Goal: Information Seeking & Learning: Learn about a topic

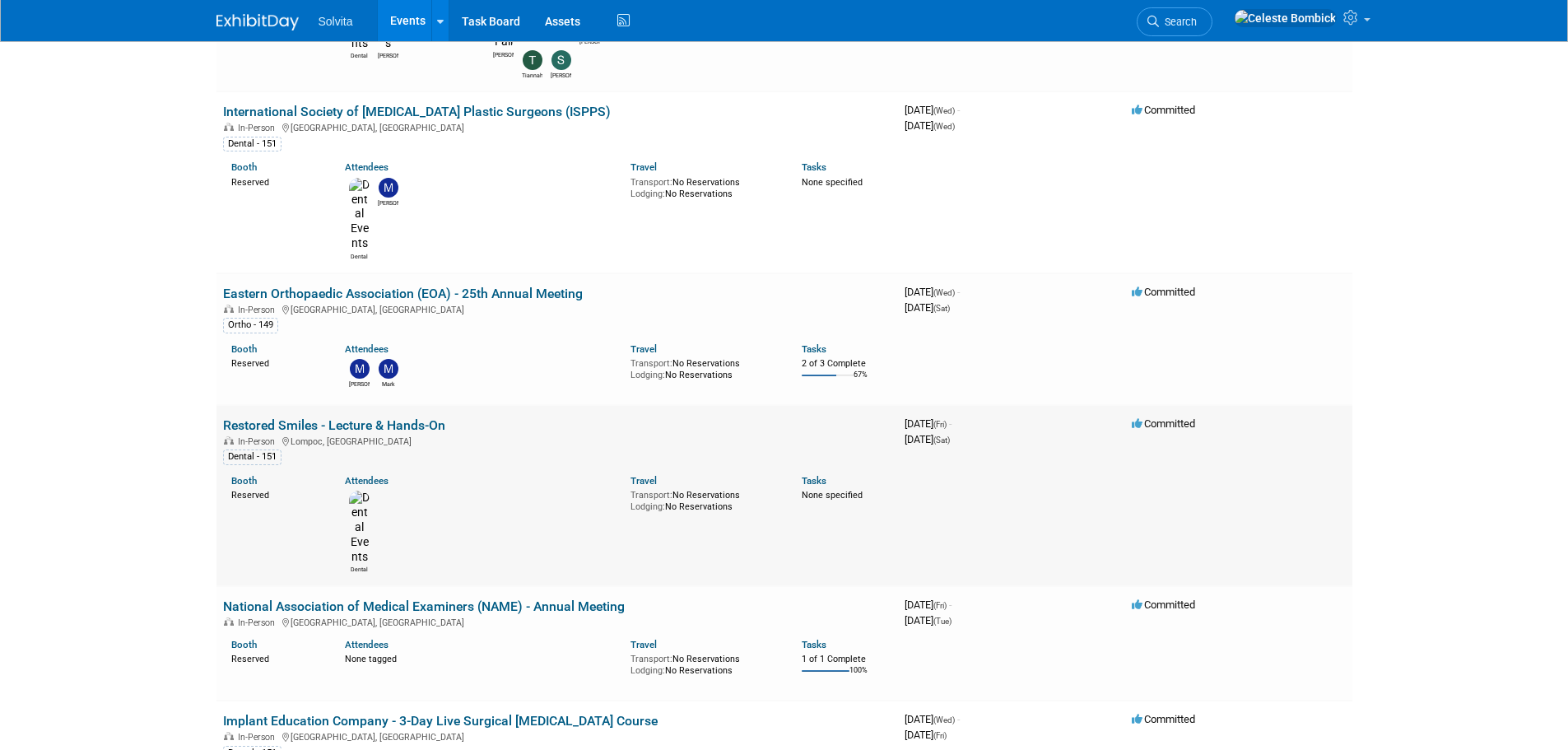
scroll to position [906, 0]
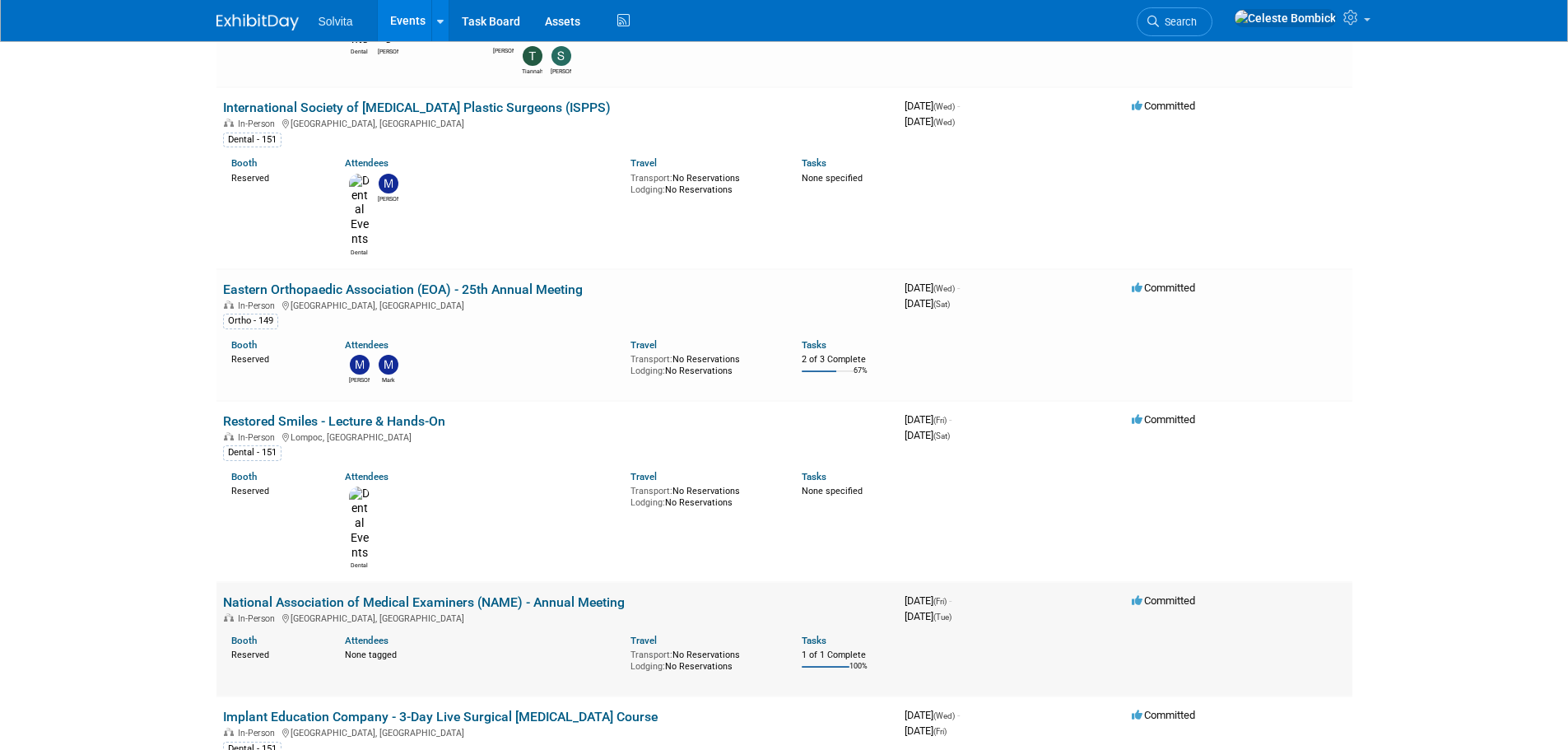
click at [345, 594] on link "National Association of Medical Examiners (NAME) - Annual Meeting" at bounding box center [423, 602] width 401 height 15
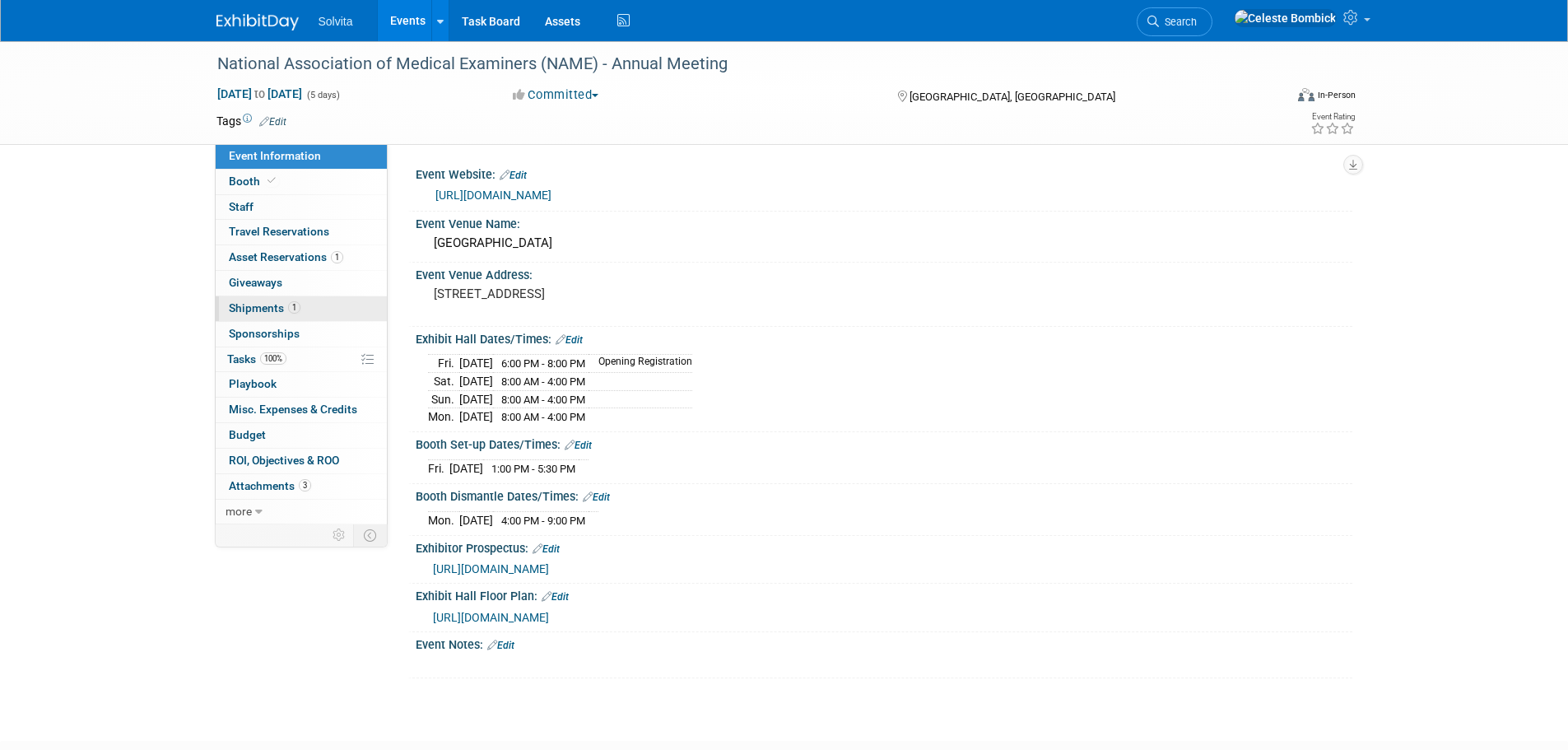
click at [255, 301] on span "Shipments 1" at bounding box center [264, 308] width 72 height 13
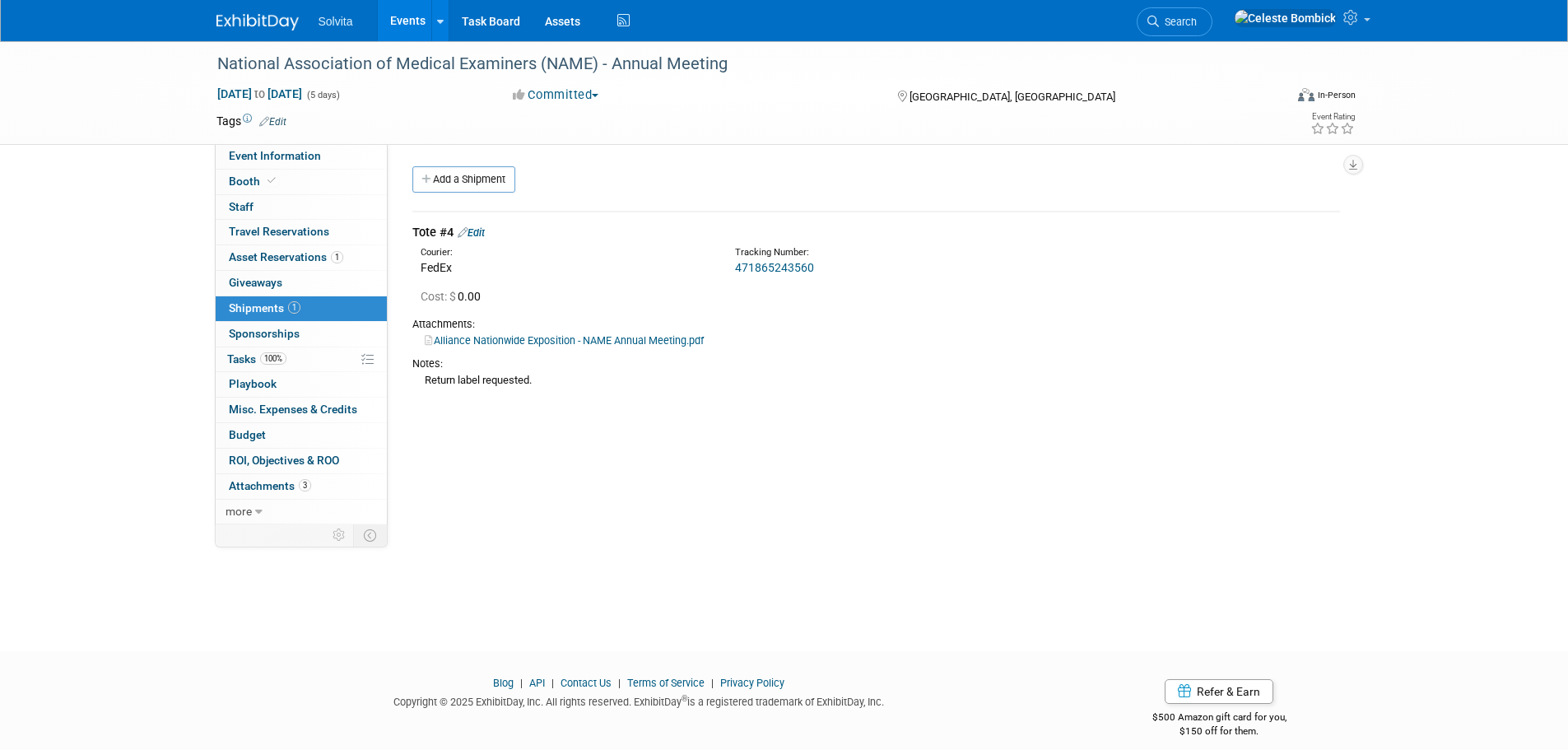
click at [495, 379] on div "Return label requested." at bounding box center [876, 380] width 928 height 17
click at [774, 266] on link "471865243560" at bounding box center [774, 268] width 79 height 13
click at [678, 573] on div "National Association of Medical Examiners (NAME) - Annual Meeting Oct 17, 2025 …" at bounding box center [784, 331] width 1568 height 581
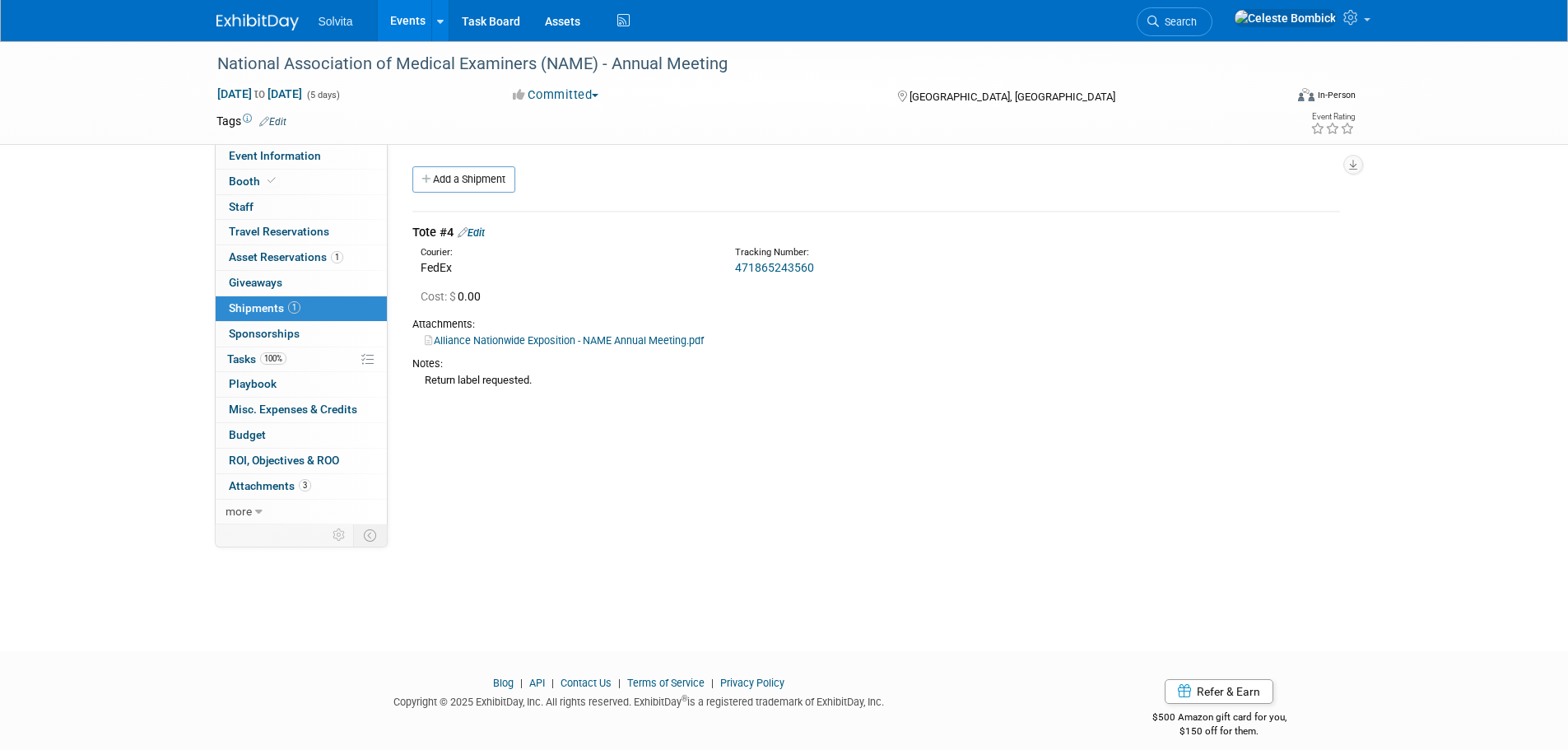
click at [266, 38] on div "Solvita Events Add Event Bulk Upload Events Shareable Event Boards Recently Vie…" at bounding box center [784, 20] width 1136 height 41
click at [266, 32] on div "Solvita Events Add Event Bulk Upload Events Shareable Event Boards Recently Vie…" at bounding box center [784, 20] width 1136 height 41
click at [268, 259] on span "Asset Reservations 1" at bounding box center [286, 257] width 115 height 13
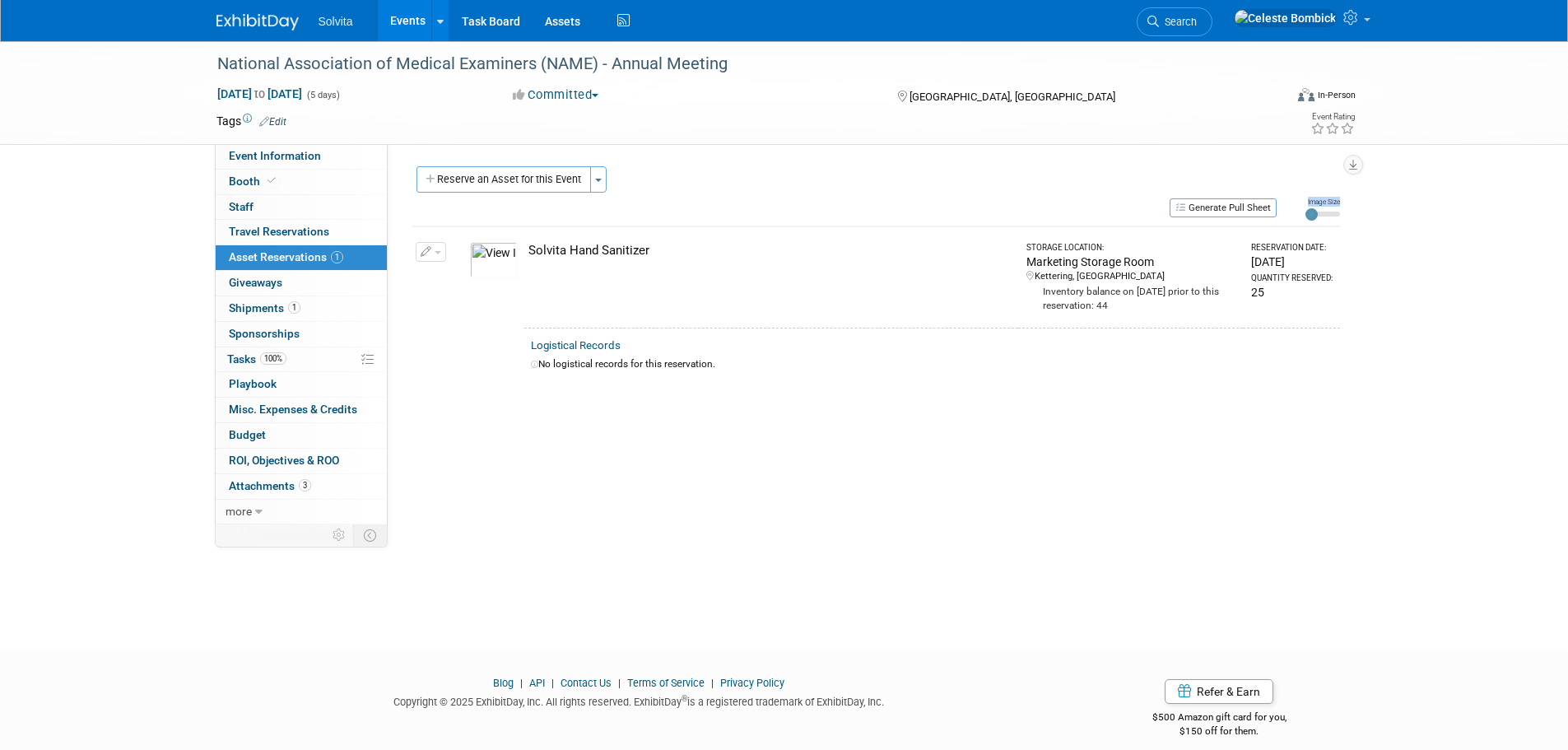
drag, startPoint x: 727, startPoint y: 461, endPoint x: 523, endPoint y: 251, distance: 292.8
click at [437, 183] on div "Event Website: Edit https://www.thename.org/name2025 Event Venue Name: Louisvil…" at bounding box center [870, 334] width 965 height 380
click at [876, 470] on div "Event Website: Edit https://www.thename.org/name2025 Event Venue Name: Louisvil…" at bounding box center [870, 334] width 965 height 380
click at [1087, 303] on div "Inventory balance on Oct 3, 2025 prior to this reservation: 44" at bounding box center [1132, 298] width 211 height 30
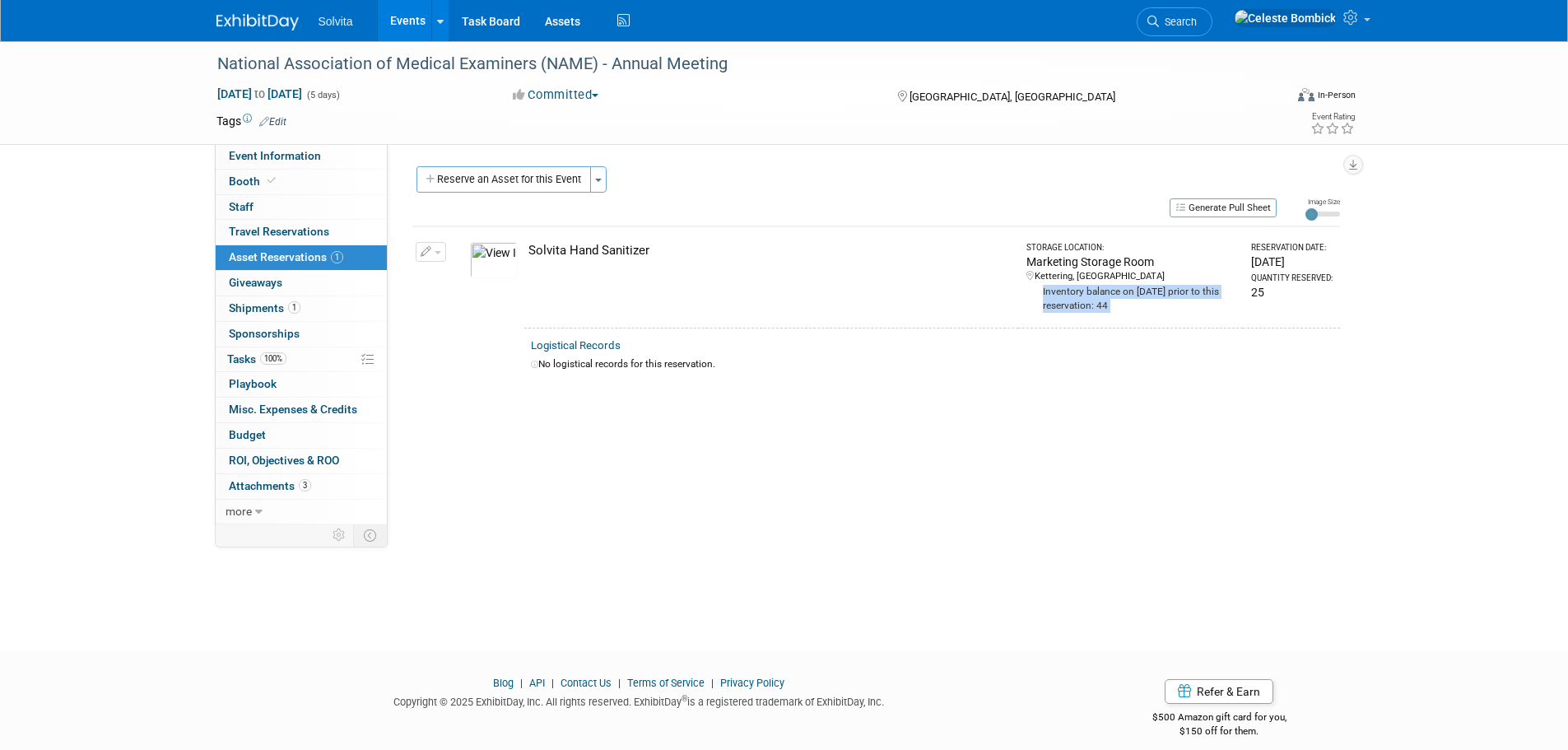
click at [1087, 302] on div "Inventory balance on Oct 3, 2025 prior to this reservation: 44" at bounding box center [1132, 298] width 211 height 30
click at [1009, 403] on div "Event Website: Edit https://www.thename.org/name2025 Event Venue Name: Louisvil…" at bounding box center [870, 334] width 965 height 380
click at [257, 489] on span "Attachments 3" at bounding box center [269, 486] width 82 height 13
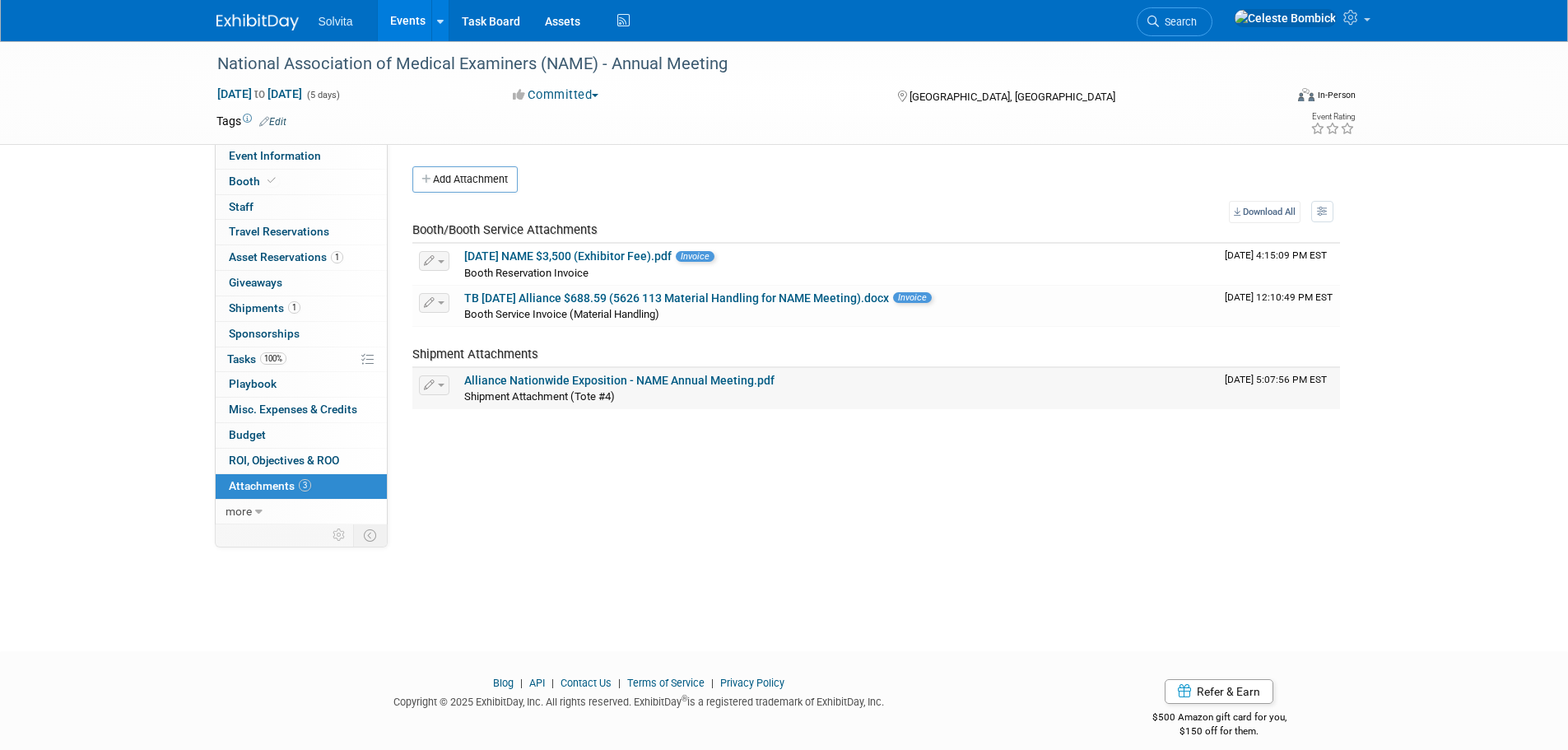
click at [558, 380] on link "Alliance Nationwide Exposition - NAME Annual Meeting.pdf" at bounding box center [619, 380] width 310 height 13
click at [263, 21] on img at bounding box center [258, 22] width 82 height 16
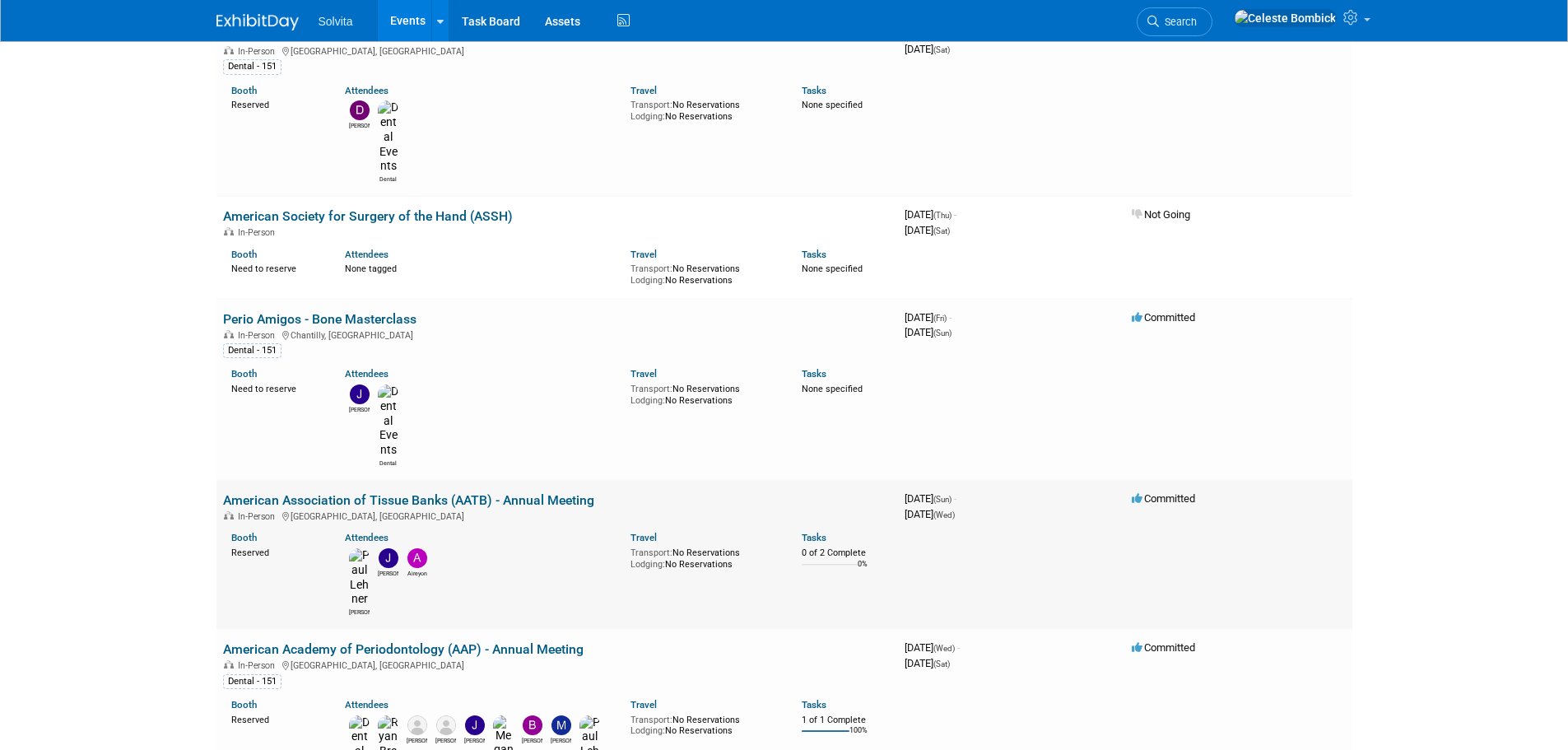
scroll to position [165, 0]
click at [137, 481] on body "Solvita Events Add Event Bulk Upload Events Shareable Event Boards Recently Vie…" at bounding box center [784, 210] width 1568 height 750
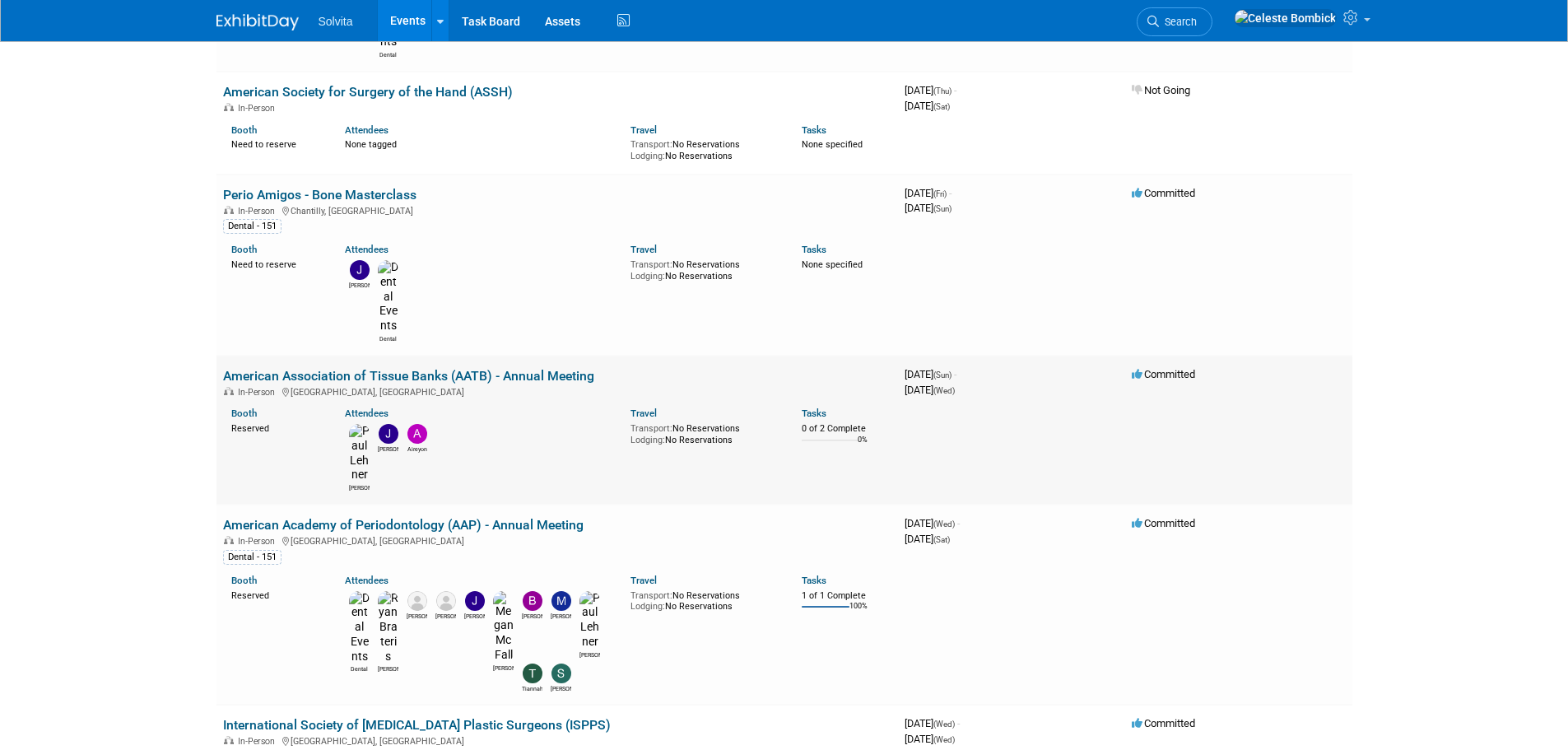
scroll to position [329, 0]
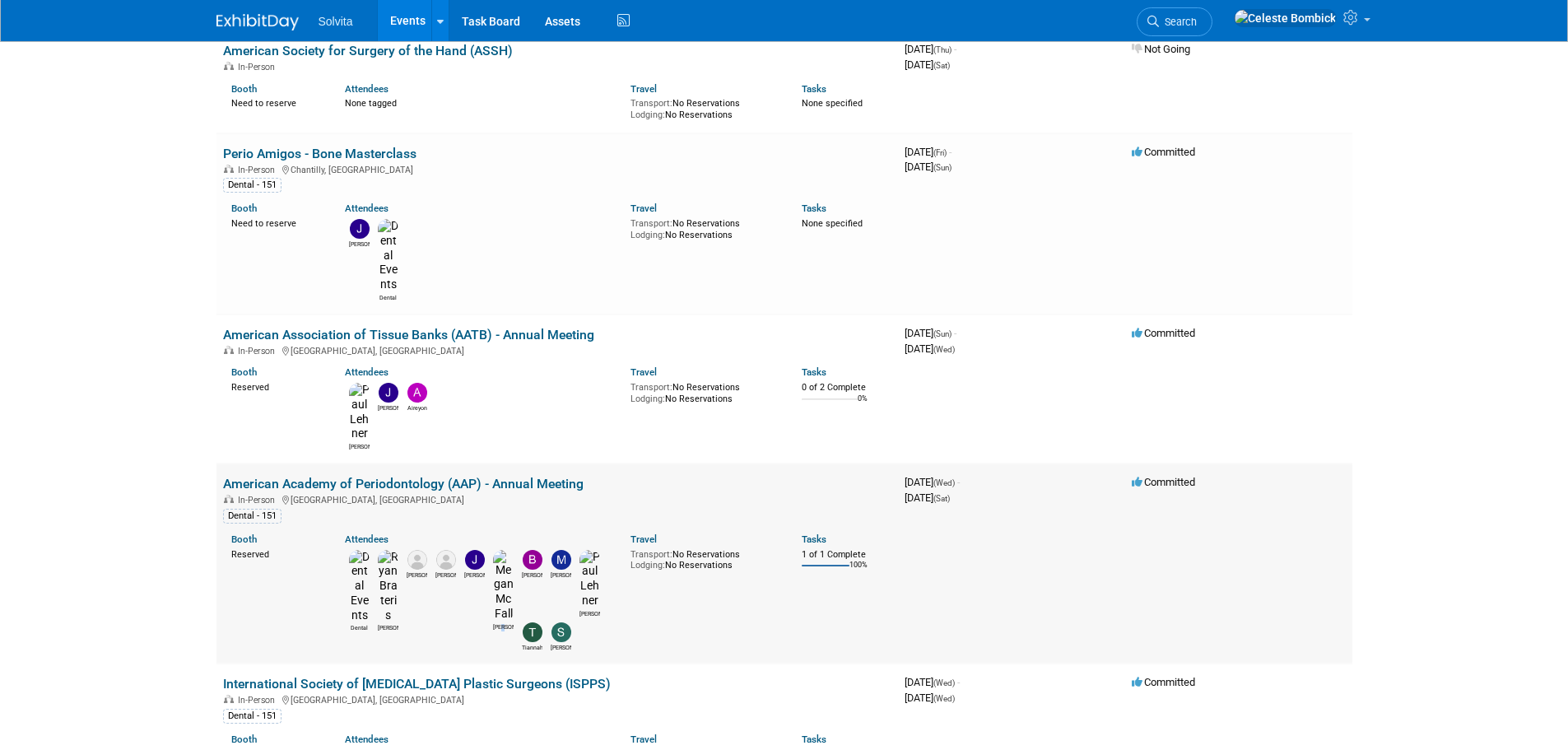
click at [507, 546] on div "Dental Ryan Ron Lisa Jeremy Megan Brandon Matthew Paul Tiannah Sharon" at bounding box center [475, 599] width 286 height 106
click at [546, 546] on div "Dental Ryan Ron Lisa Jeremy Megan Brandon Matthew Paul Tiannah Sharon" at bounding box center [475, 599] width 286 height 106
click at [516, 506] on div "Dental - 151" at bounding box center [557, 514] width 669 height 17
click at [501, 476] on link "American Academy of Periodontology (AAP) - Annual Meeting" at bounding box center [403, 483] width 360 height 15
